Goal: Information Seeking & Learning: Learn about a topic

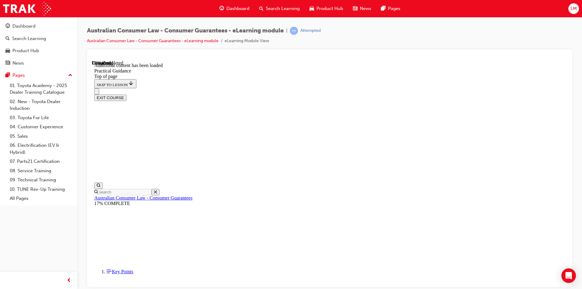
scroll to position [1073, 0]
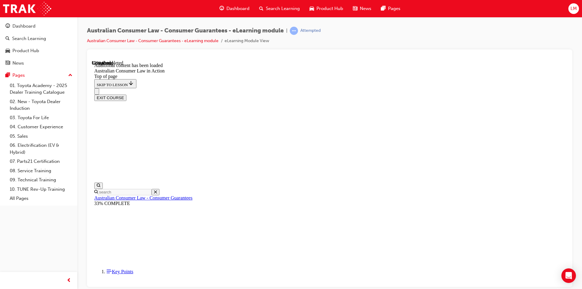
scroll to position [848, 0]
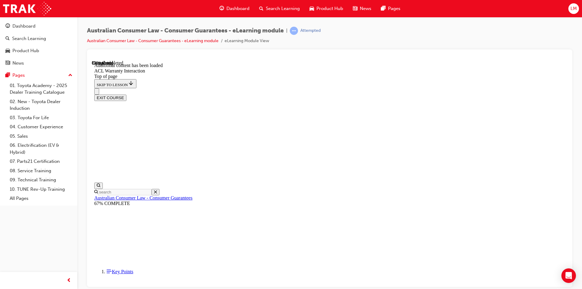
scroll to position [680, 0]
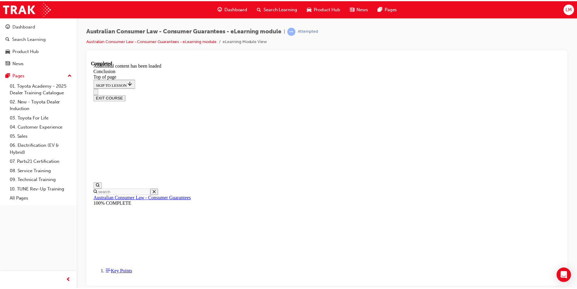
scroll to position [36, 0]
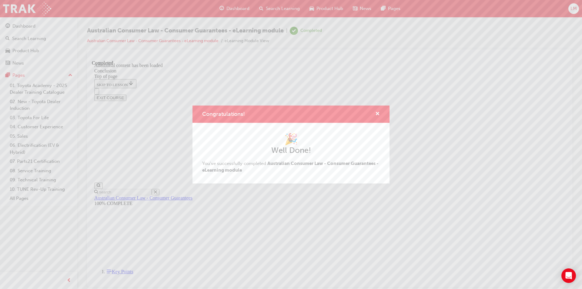
click at [536, 66] on div "Congratulations! 🎉 Well Done! You've successfully completed Australian Consumer…" at bounding box center [291, 144] width 582 height 289
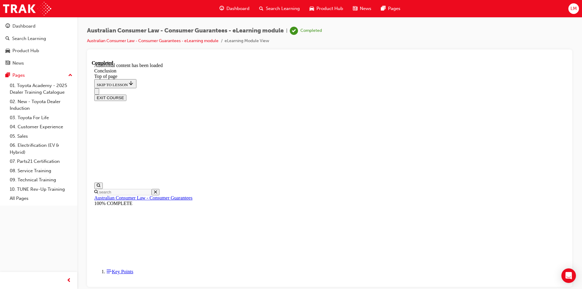
click at [126, 94] on button "EXIT COURSE" at bounding box center [110, 97] width 32 height 6
click at [44, 128] on link "04. Customer Experience" at bounding box center [41, 126] width 68 height 9
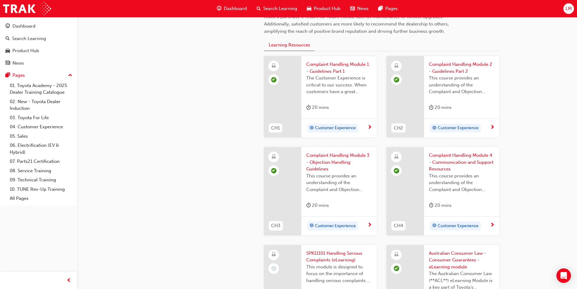
scroll to position [242, 0]
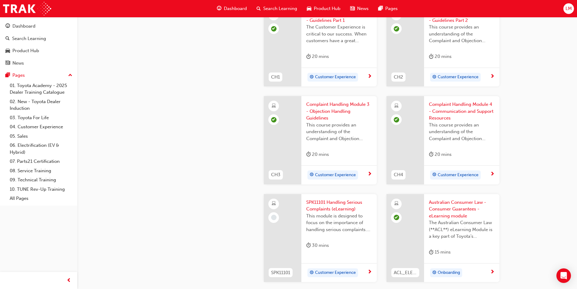
click at [325, 203] on span "SPK11101 Handling Serious Complaints (eLearning)" at bounding box center [339, 206] width 66 height 14
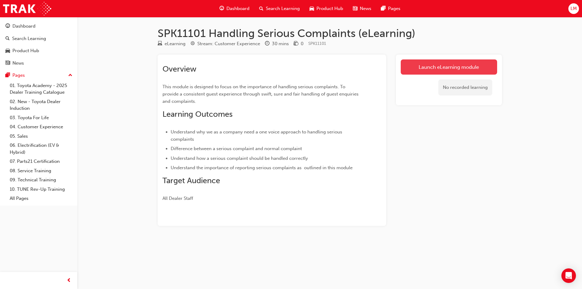
click at [446, 69] on link "Launch eLearning module" at bounding box center [448, 66] width 96 height 15
